Goal: Task Accomplishment & Management: Manage account settings

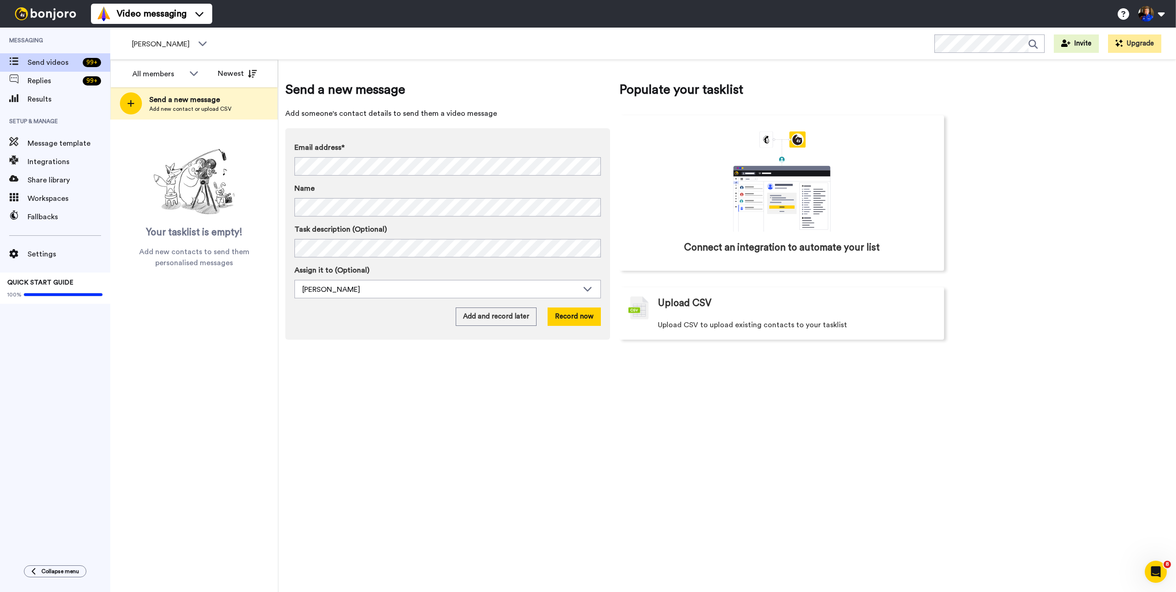
click at [1171, 15] on ul "Help docs Settings" at bounding box center [1144, 14] width 63 height 20
click at [1166, 14] on button at bounding box center [1151, 14] width 35 height 20
click at [1123, 134] on link "Settings" at bounding box center [1120, 134] width 96 height 18
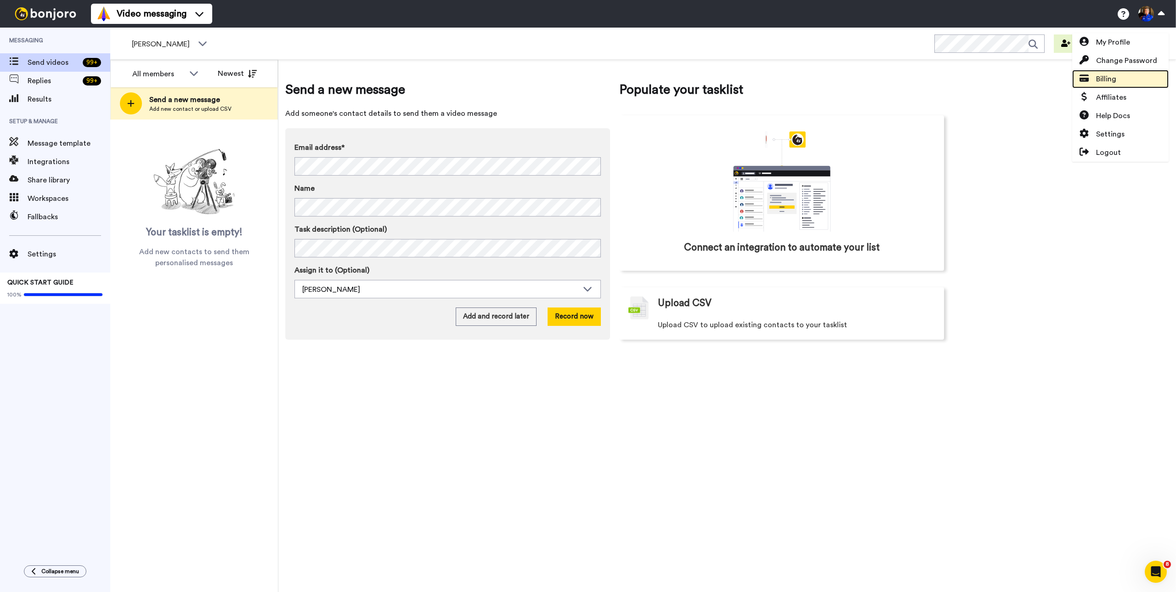
click at [1118, 79] on link "Billing" at bounding box center [1120, 79] width 96 height 18
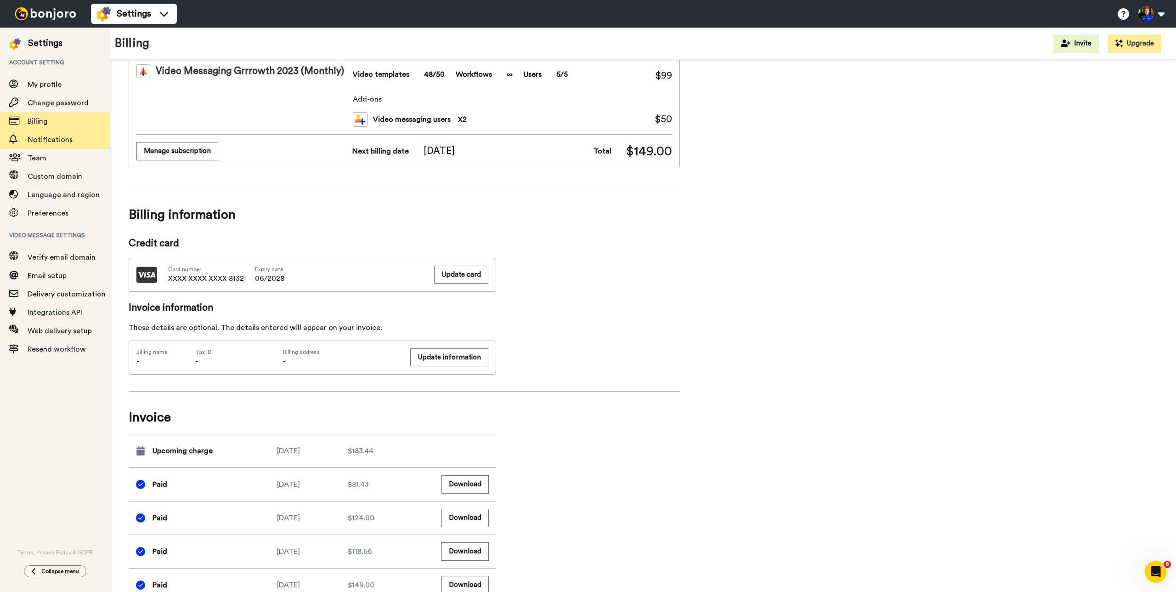
scroll to position [66, 0]
click at [54, 17] on img at bounding box center [45, 13] width 69 height 13
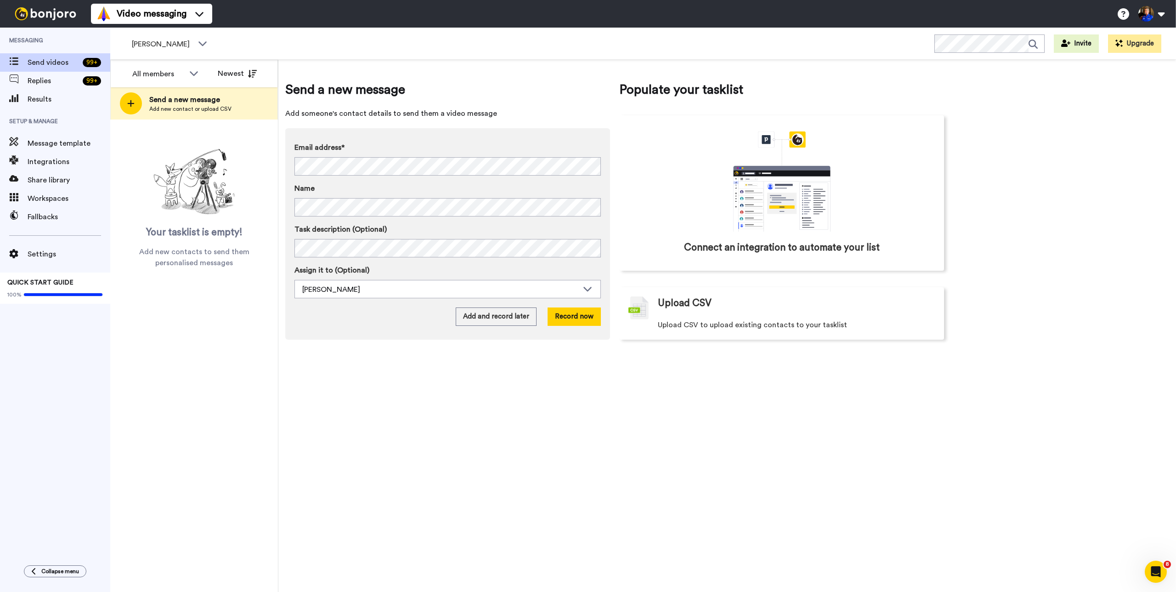
click at [541, 480] on div "Send a new message Add someone's contact details to send them a video message E…" at bounding box center [727, 326] width 898 height 532
click at [299, 420] on div "Send a new message Add someone's contact details to send them a video message E…" at bounding box center [727, 326] width 898 height 532
click at [45, 260] on div "Settings" at bounding box center [55, 254] width 110 height 18
